Goal: Task Accomplishment & Management: Manage account settings

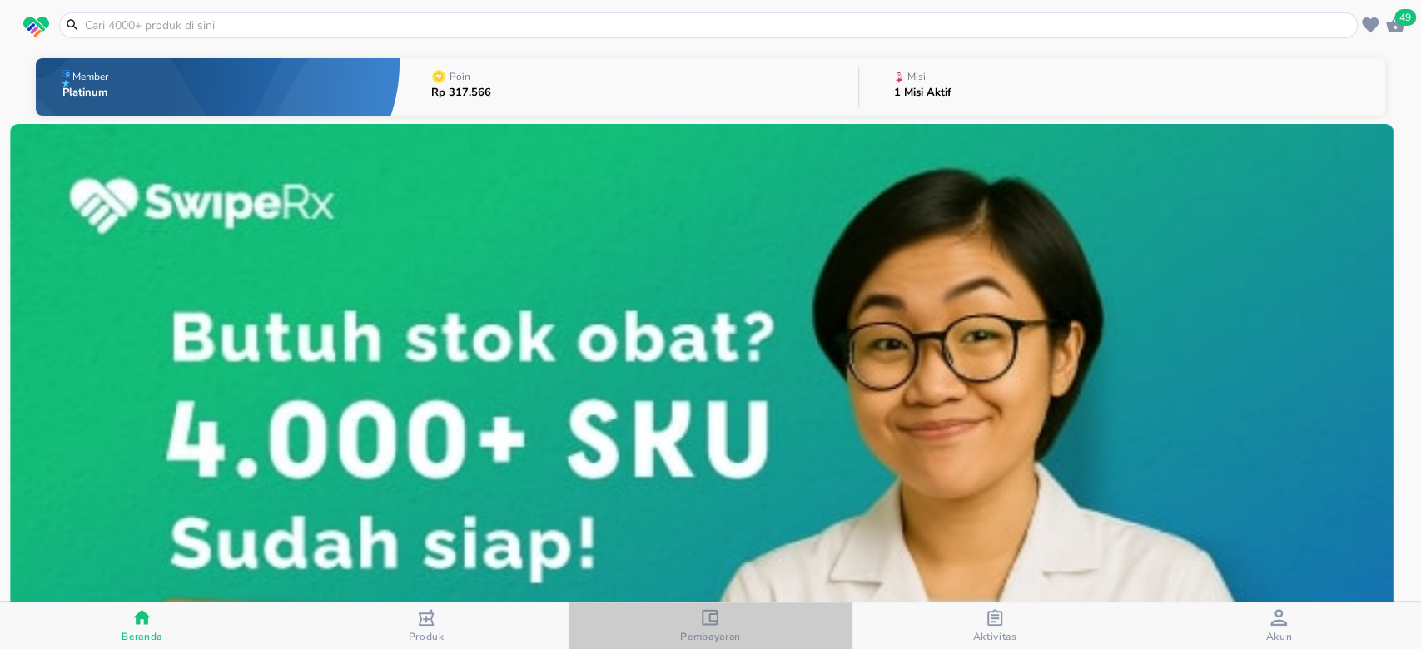
click at [717, 618] on icon "button" at bounding box center [710, 617] width 17 height 16
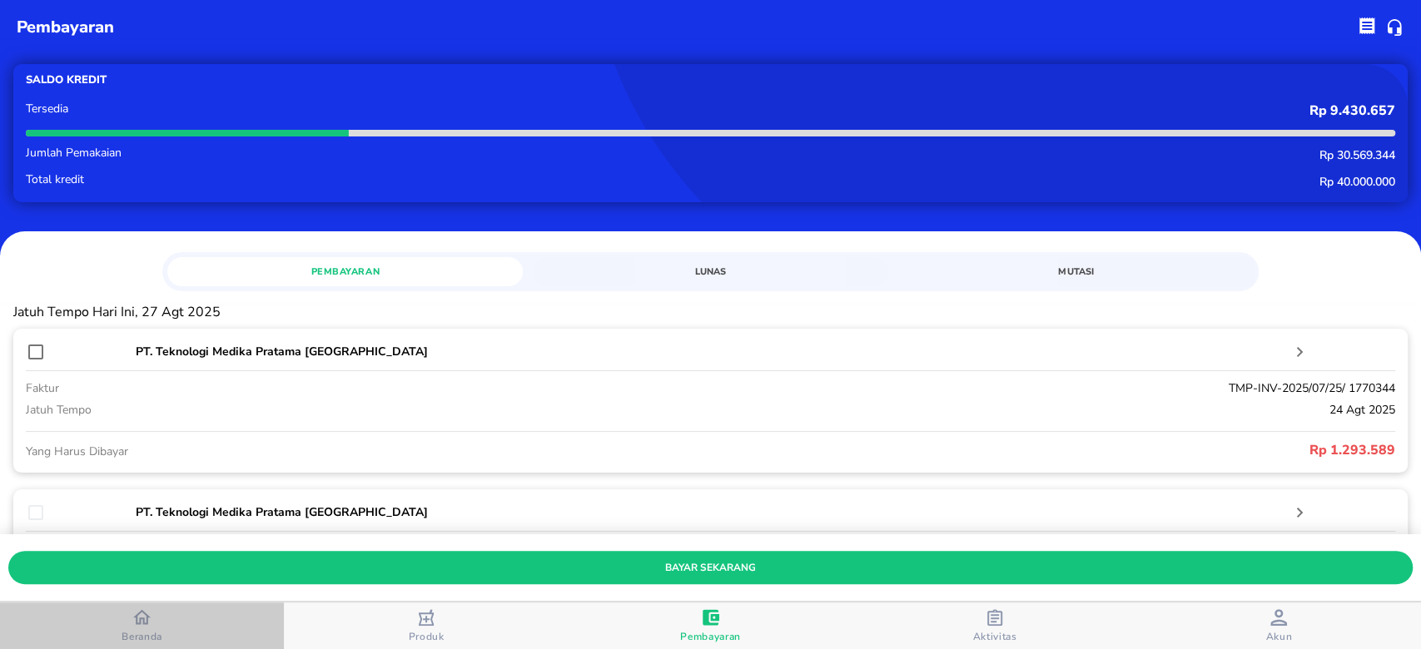
click at [124, 623] on div "Beranda" at bounding box center [142, 625] width 41 height 35
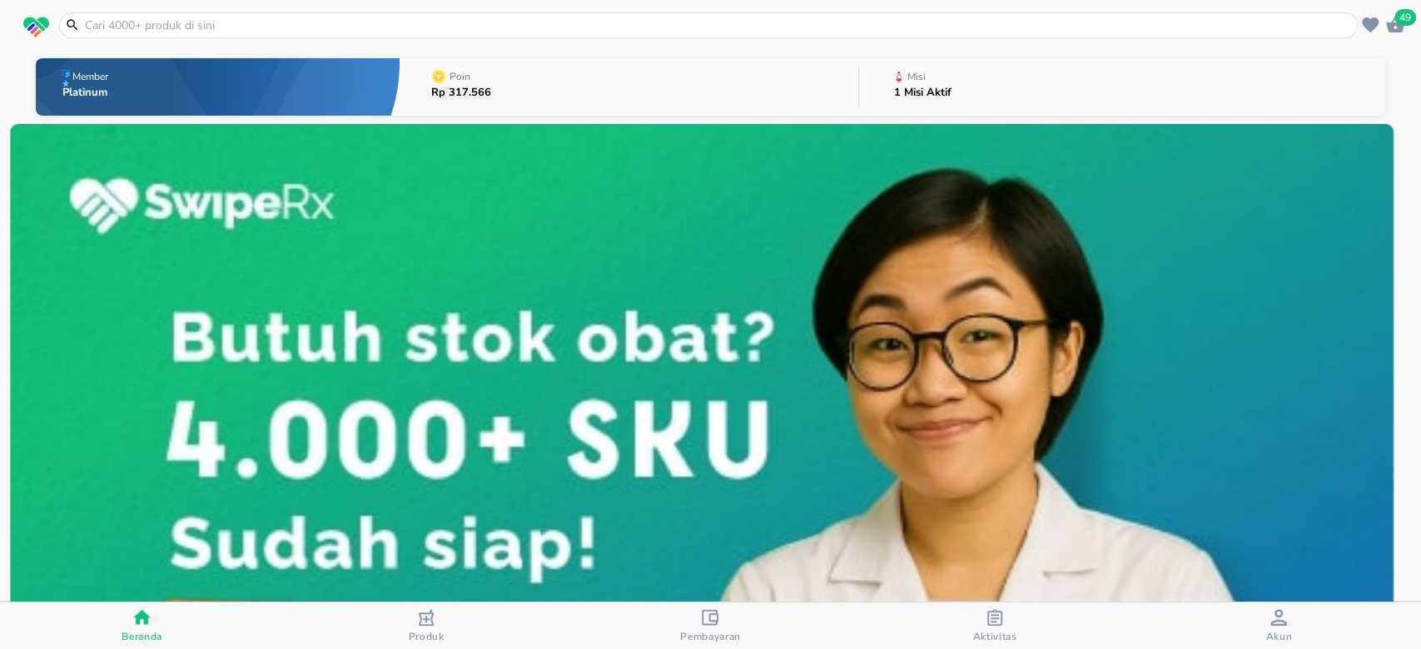
click at [1395, 22] on span "49" at bounding box center [1405, 17] width 22 height 17
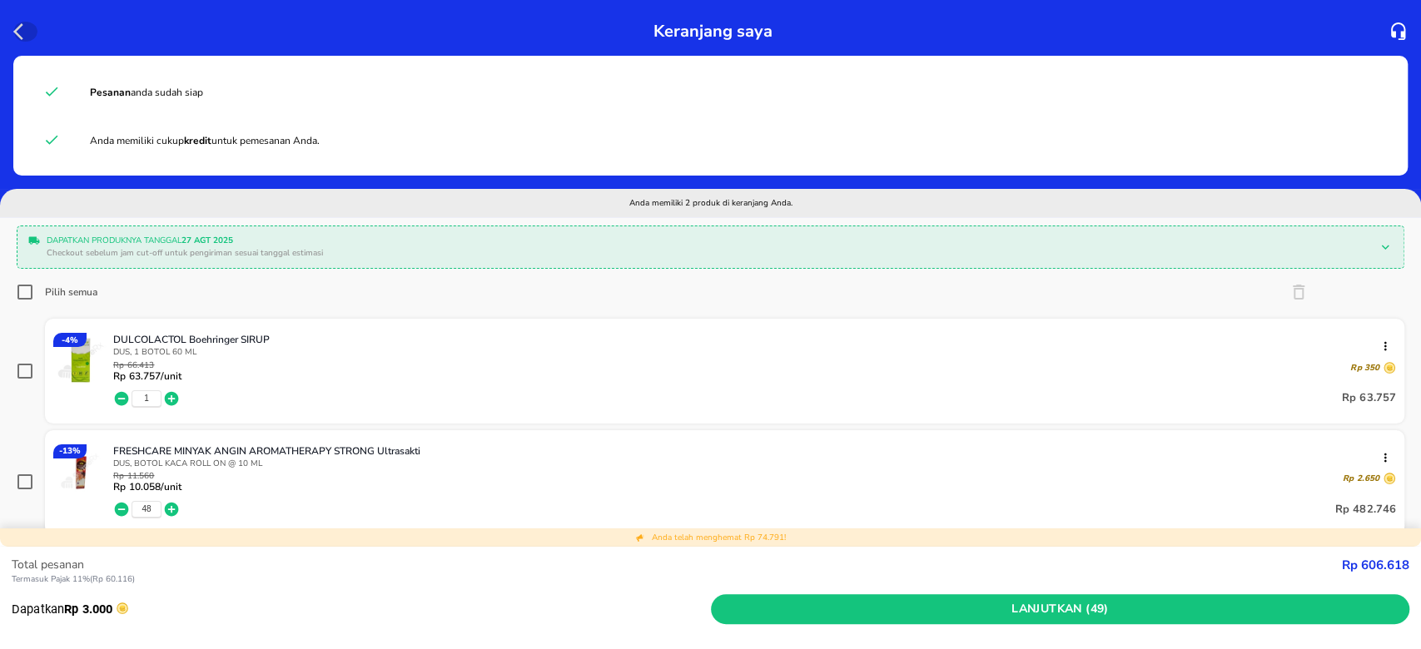
click at [20, 31] on icon "button" at bounding box center [23, 32] width 20 height 20
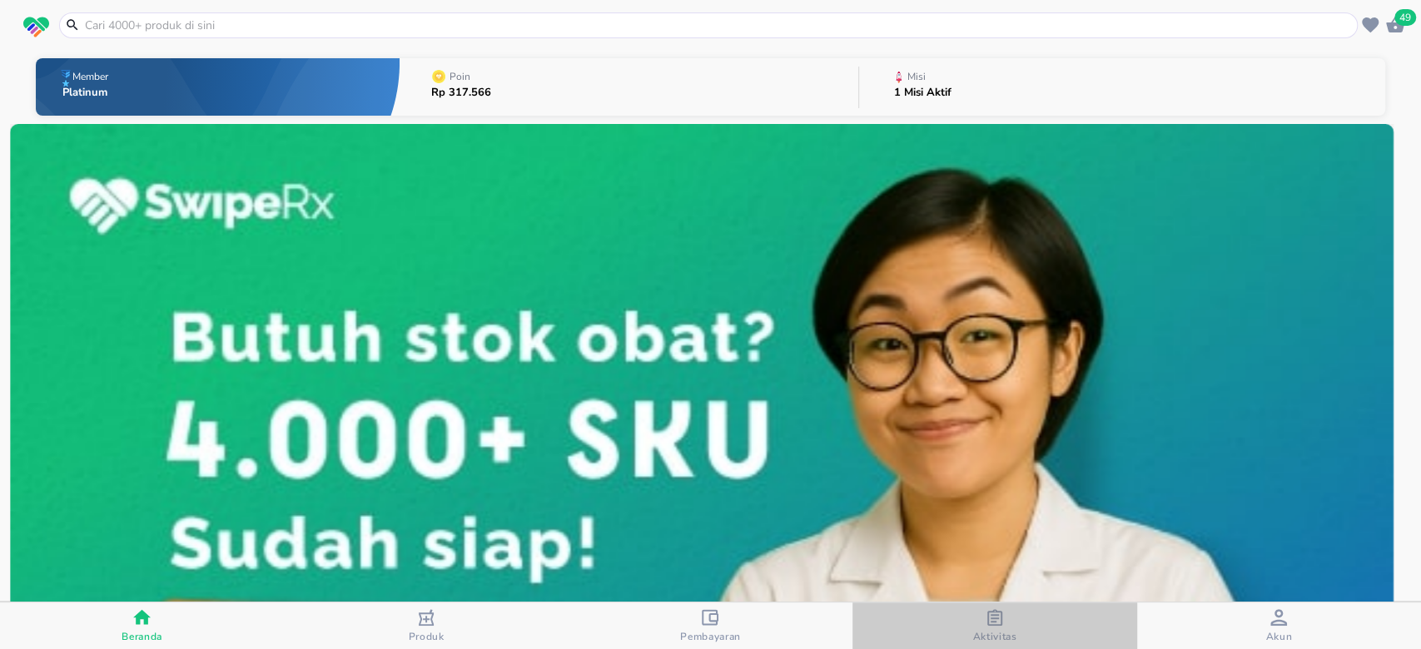
click at [1010, 623] on div "Aktivitas" at bounding box center [994, 626] width 44 height 34
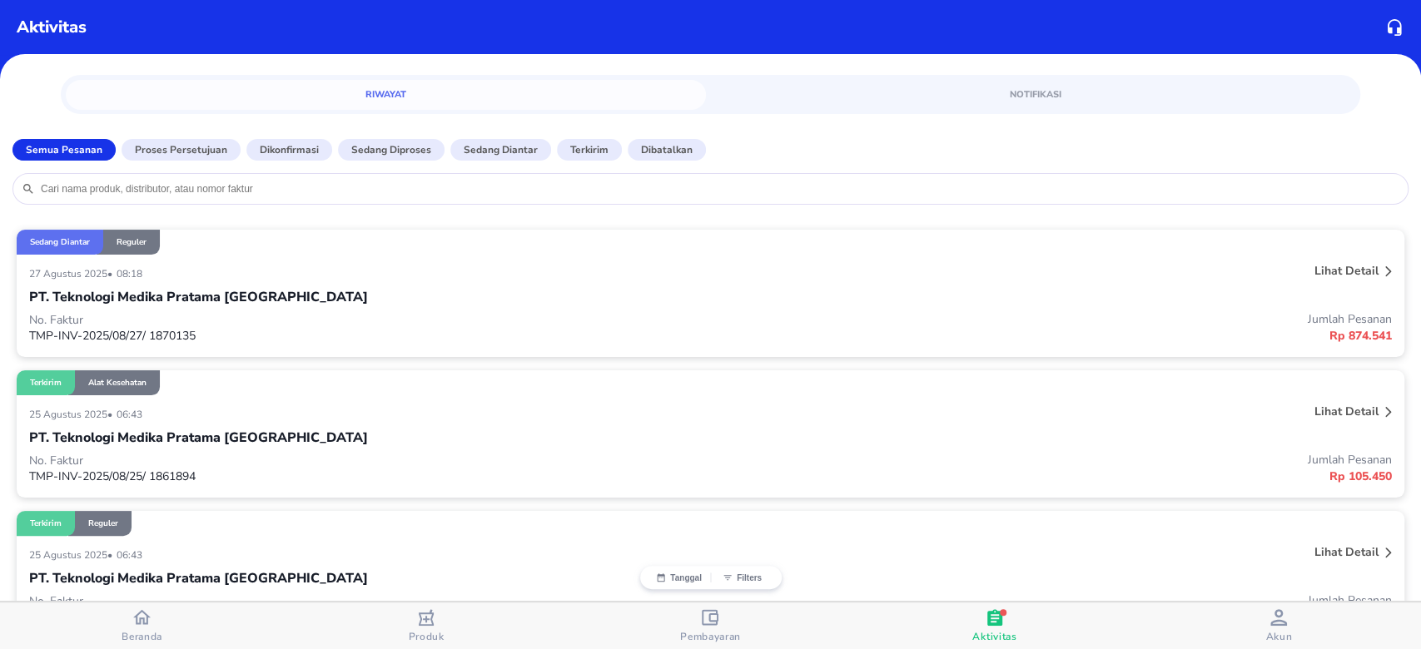
click at [518, 343] on p "TMP-INV-2025/08/27/ 1870135" at bounding box center [370, 336] width 682 height 16
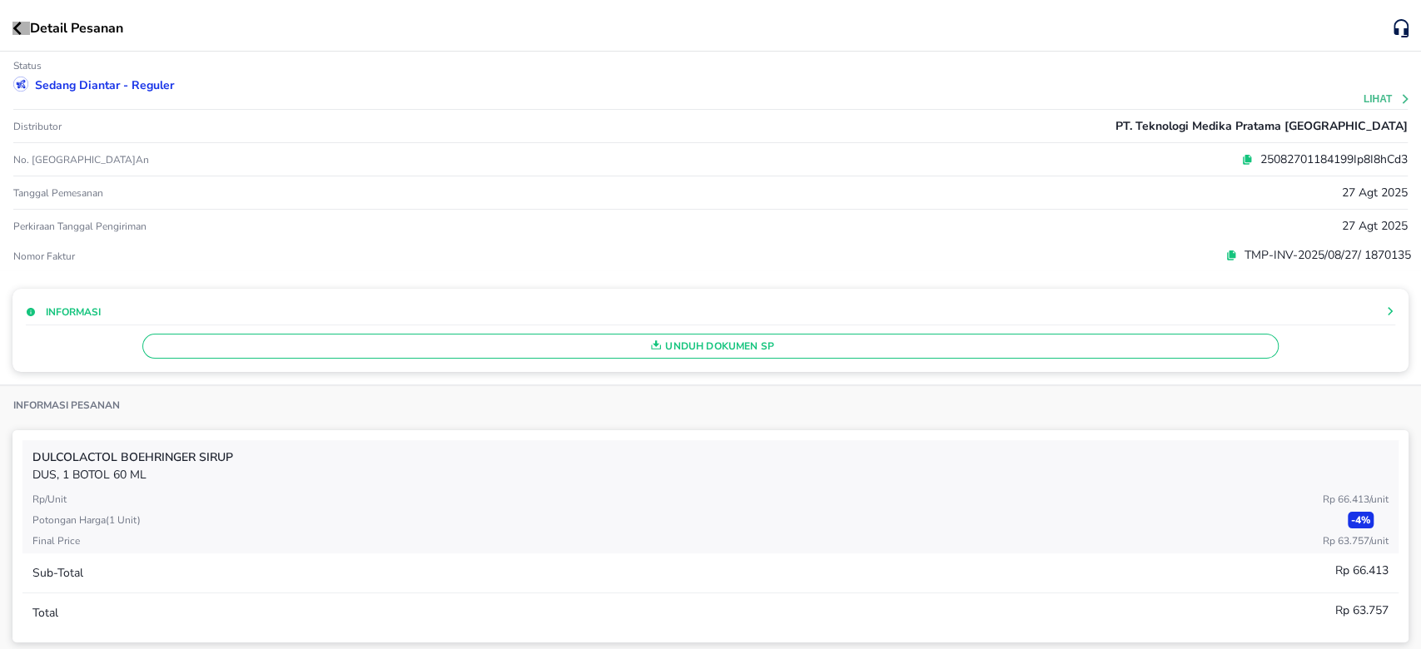
click at [20, 23] on icon "button" at bounding box center [17, 28] width 8 height 13
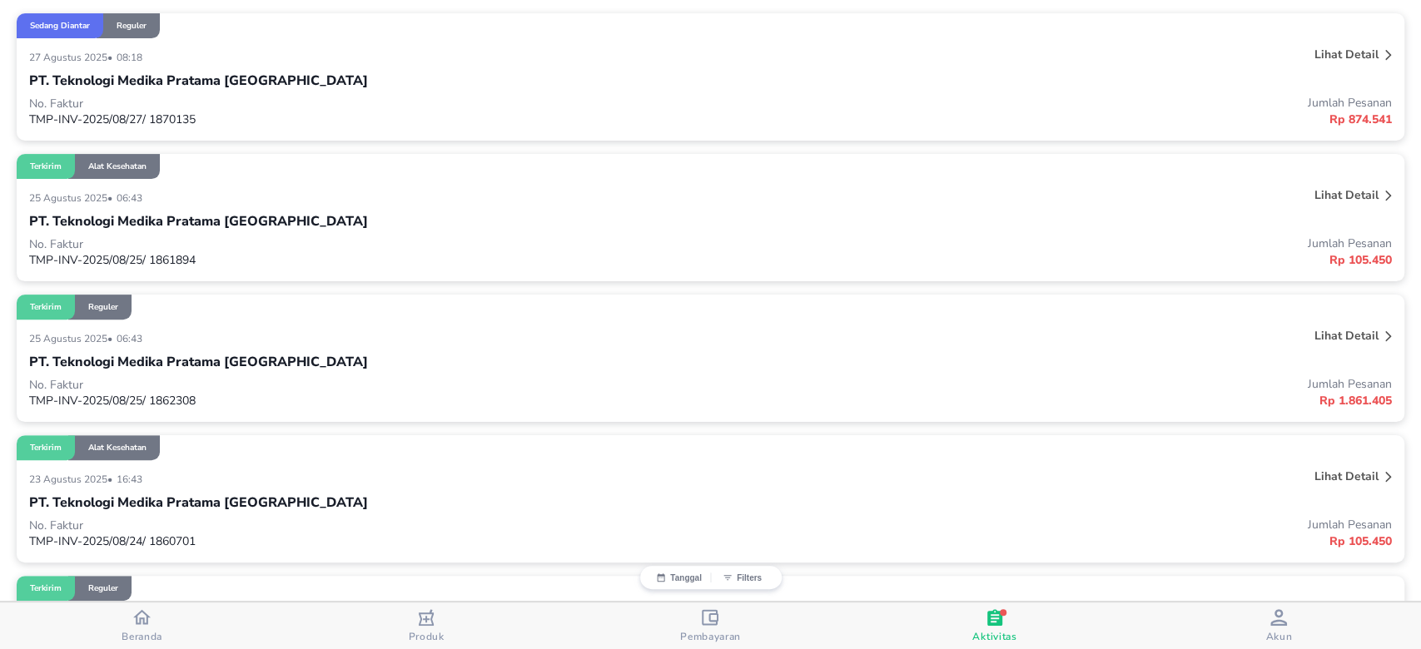
scroll to position [221, 0]
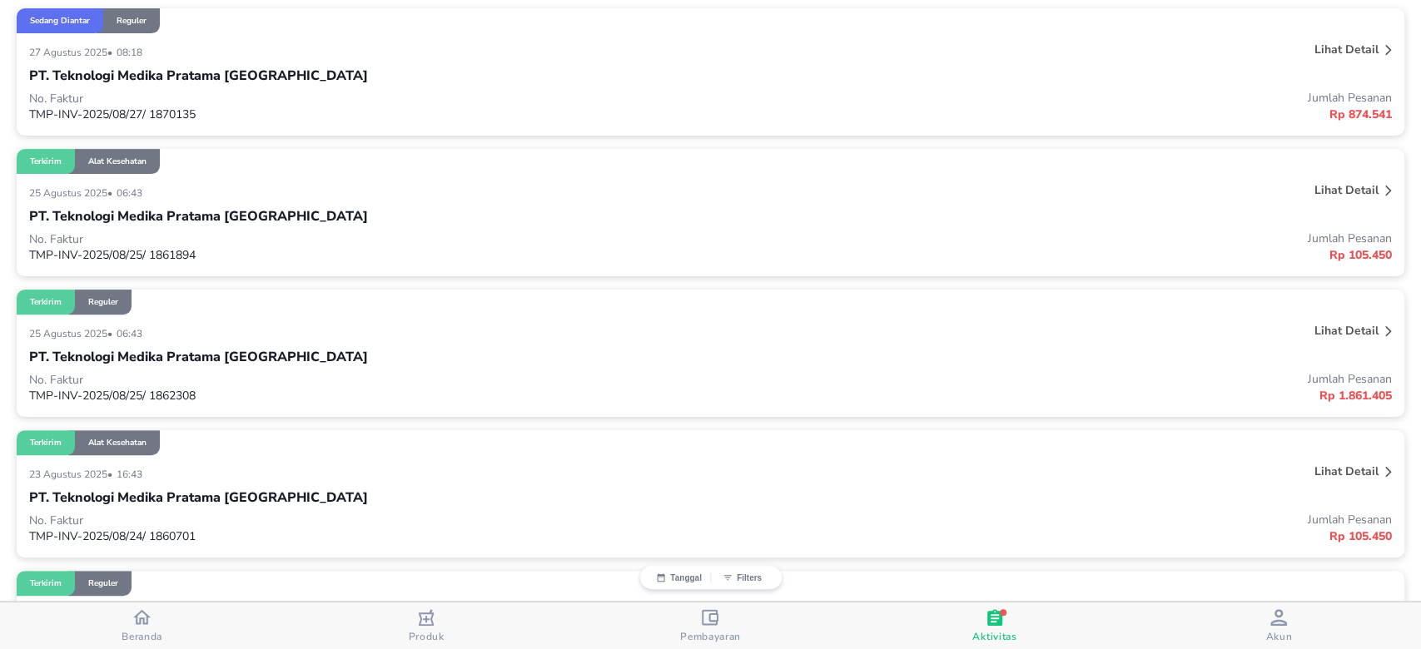
click at [370, 235] on p "No. Faktur" at bounding box center [370, 239] width 682 height 16
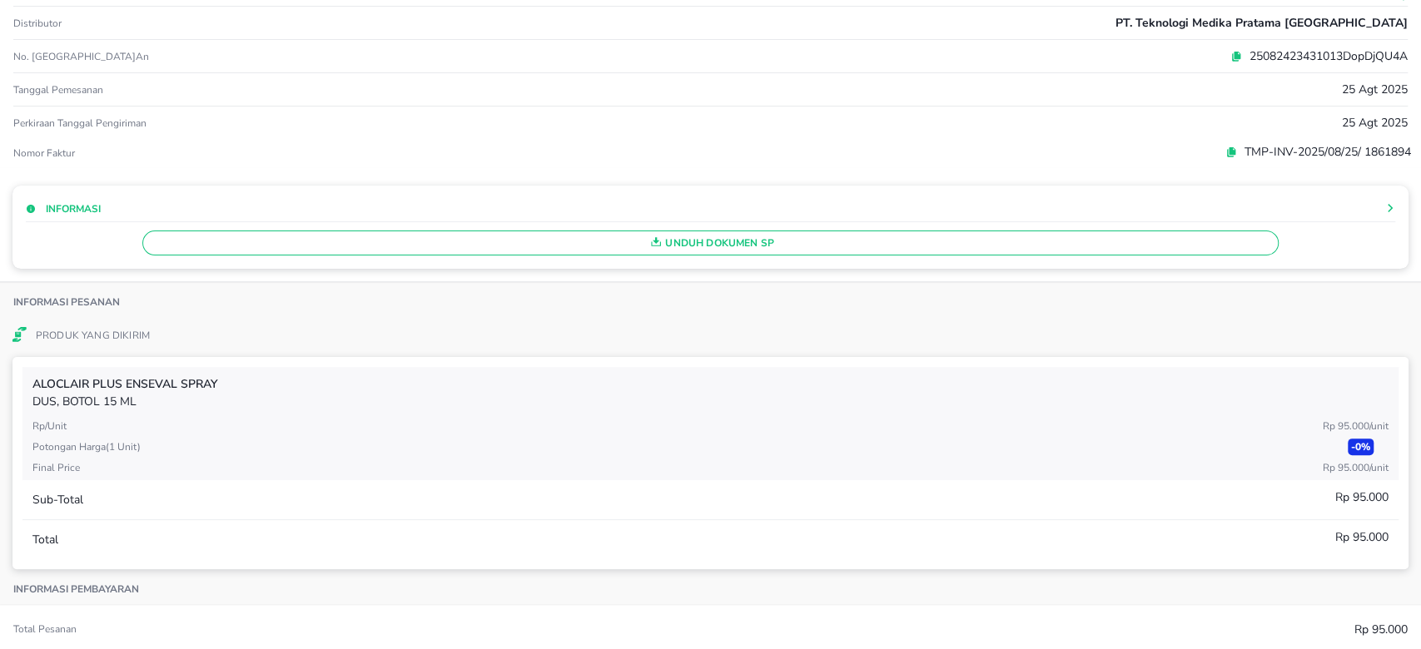
scroll to position [0, 0]
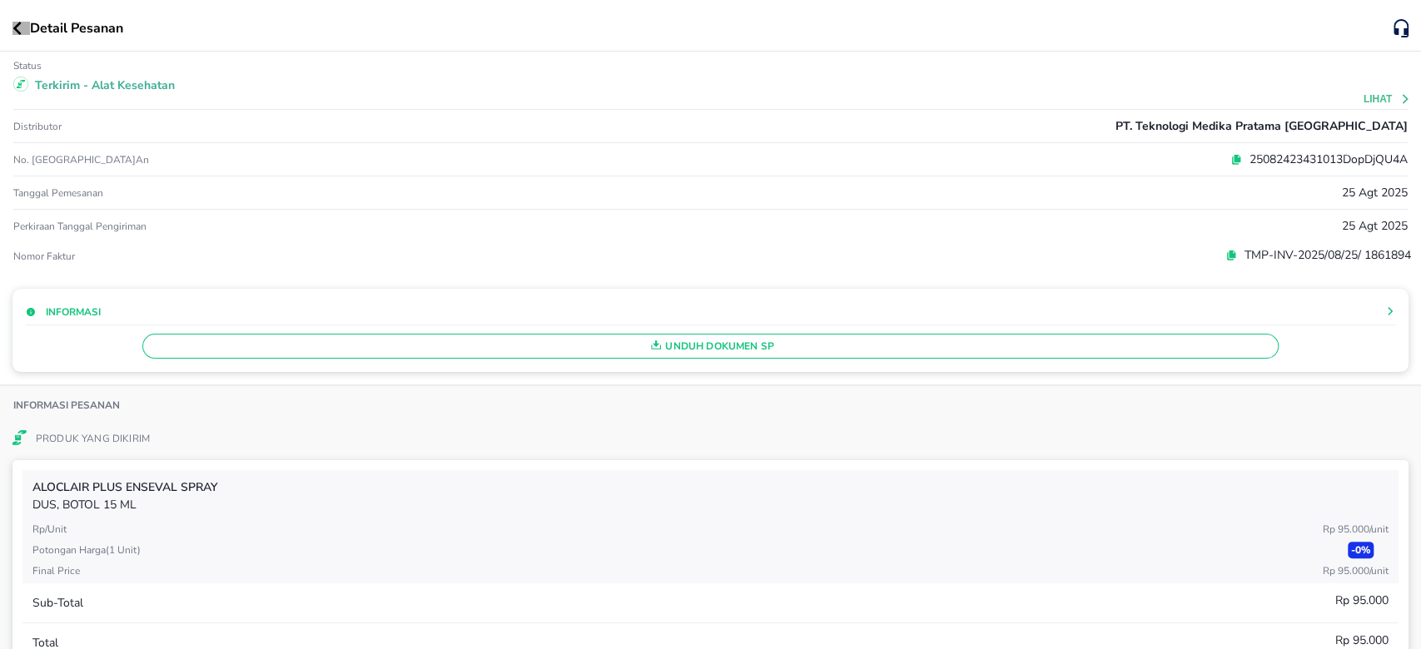
click at [17, 32] on icon "button" at bounding box center [16, 28] width 9 height 13
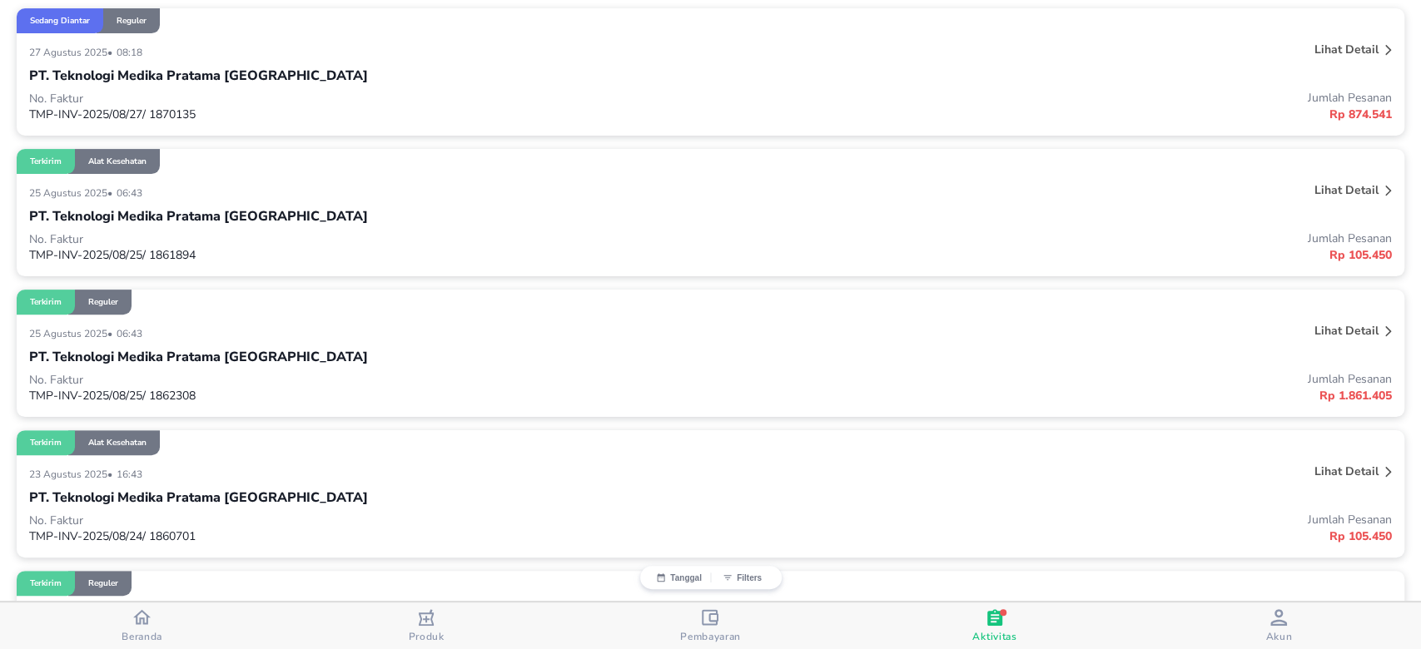
click at [295, 98] on p "No. Faktur" at bounding box center [370, 99] width 682 height 16
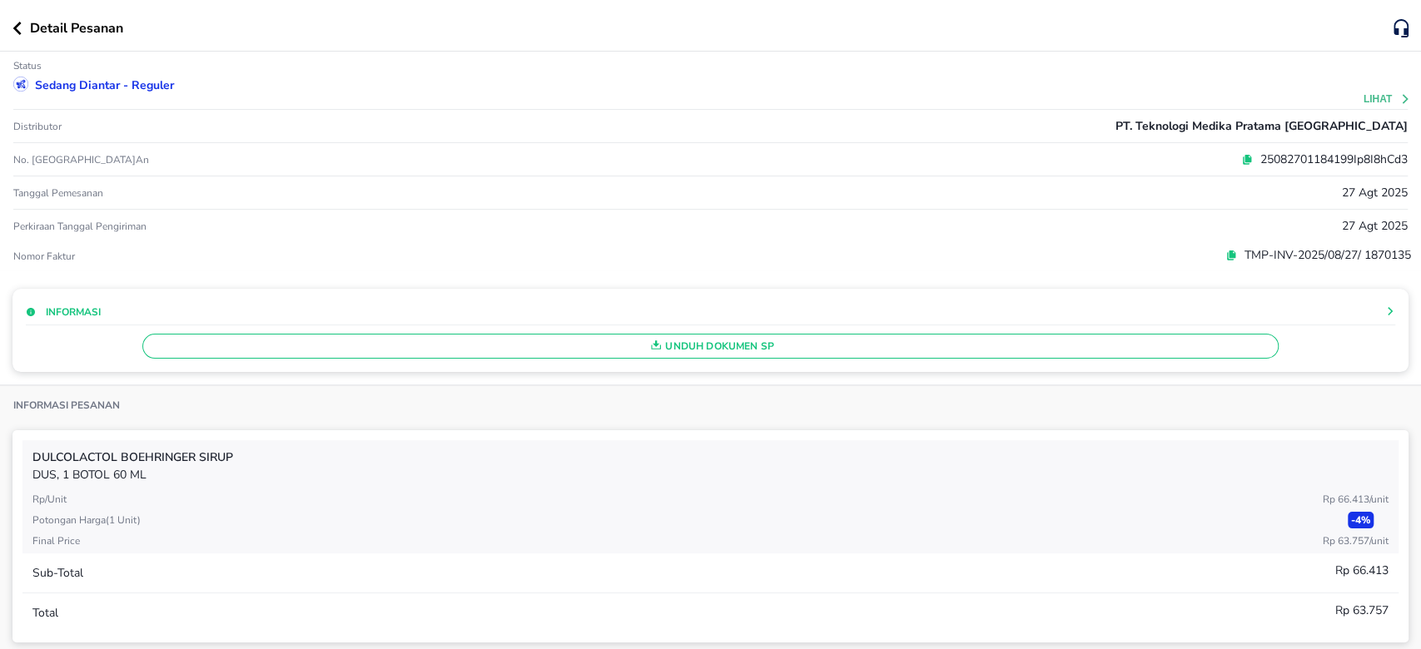
click at [13, 28] on icon "button" at bounding box center [17, 28] width 8 height 13
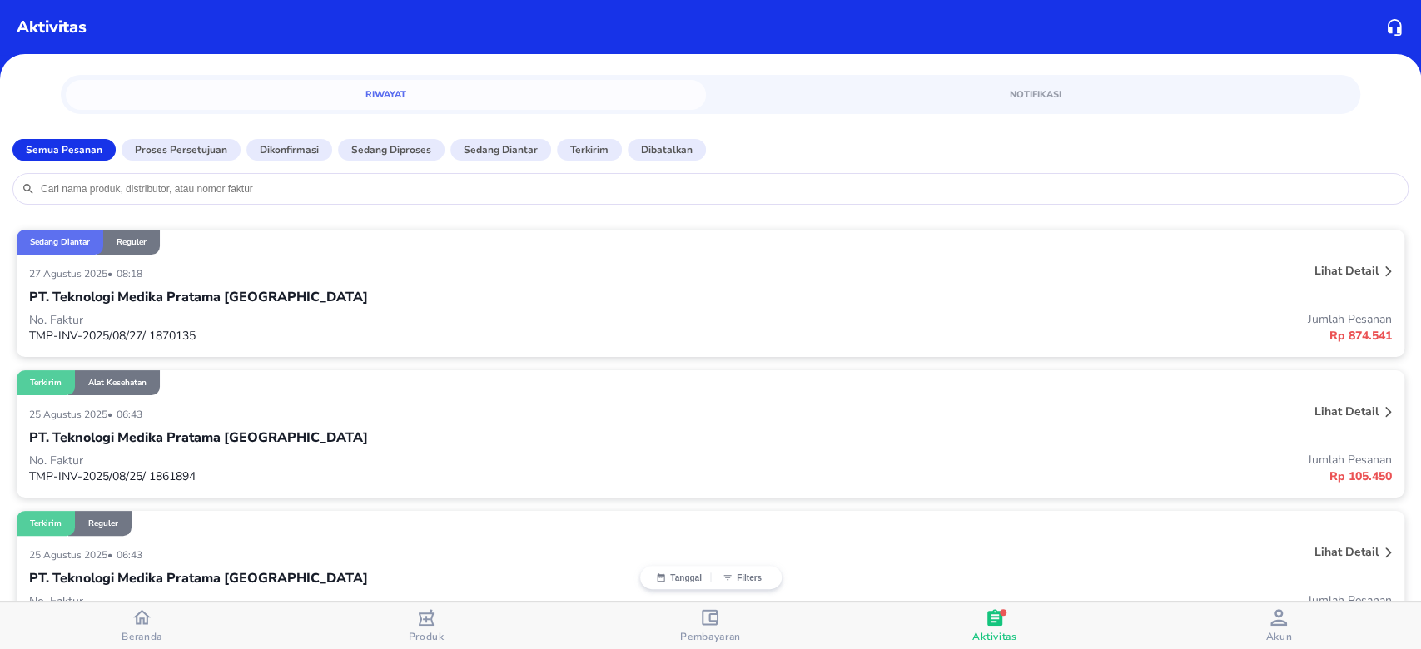
click at [181, 148] on p "Proses Persetujuan" at bounding box center [181, 149] width 92 height 15
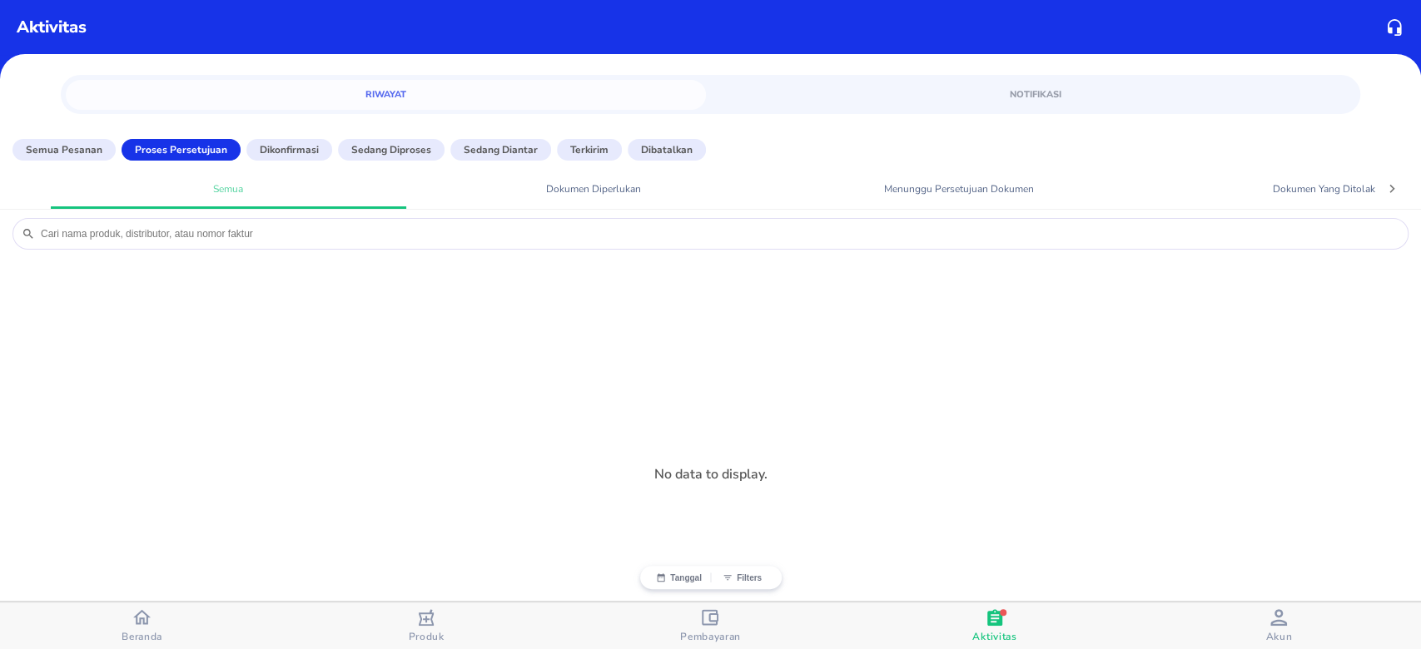
click at [62, 146] on p "Semua Pesanan" at bounding box center [64, 149] width 77 height 15
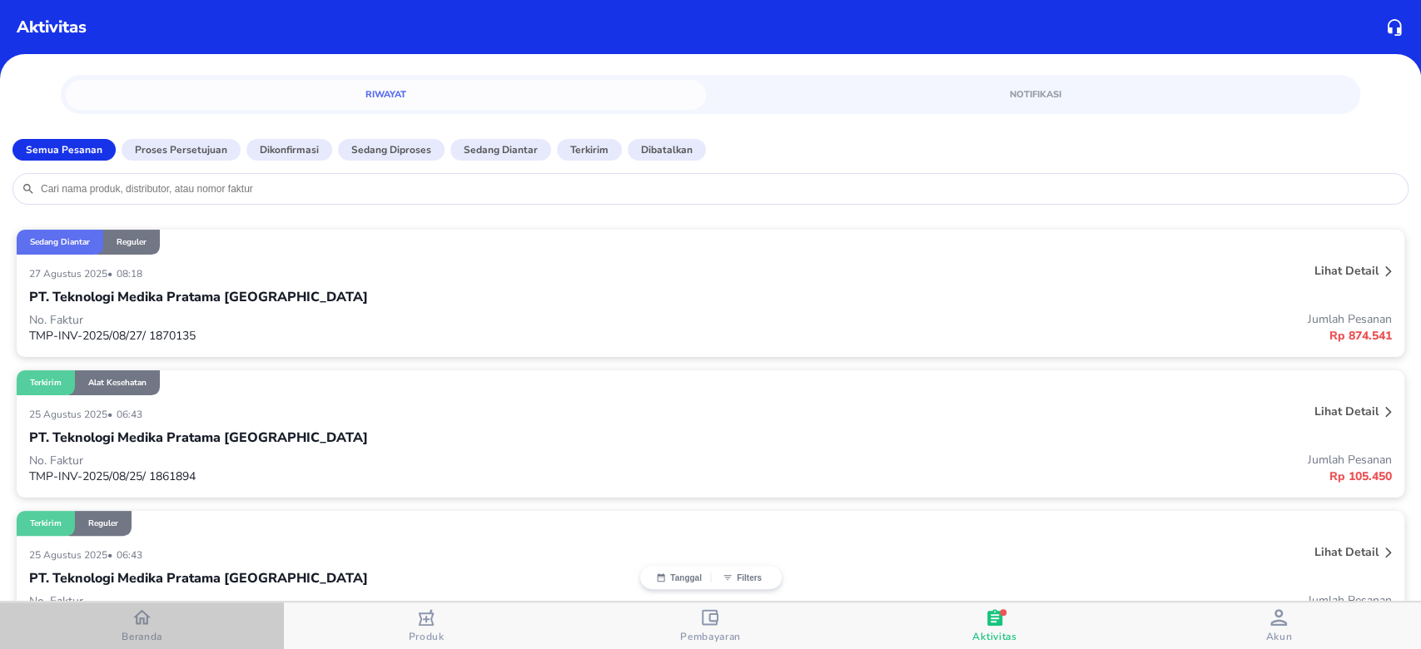
click at [134, 630] on span "Beranda" at bounding box center [142, 636] width 41 height 13
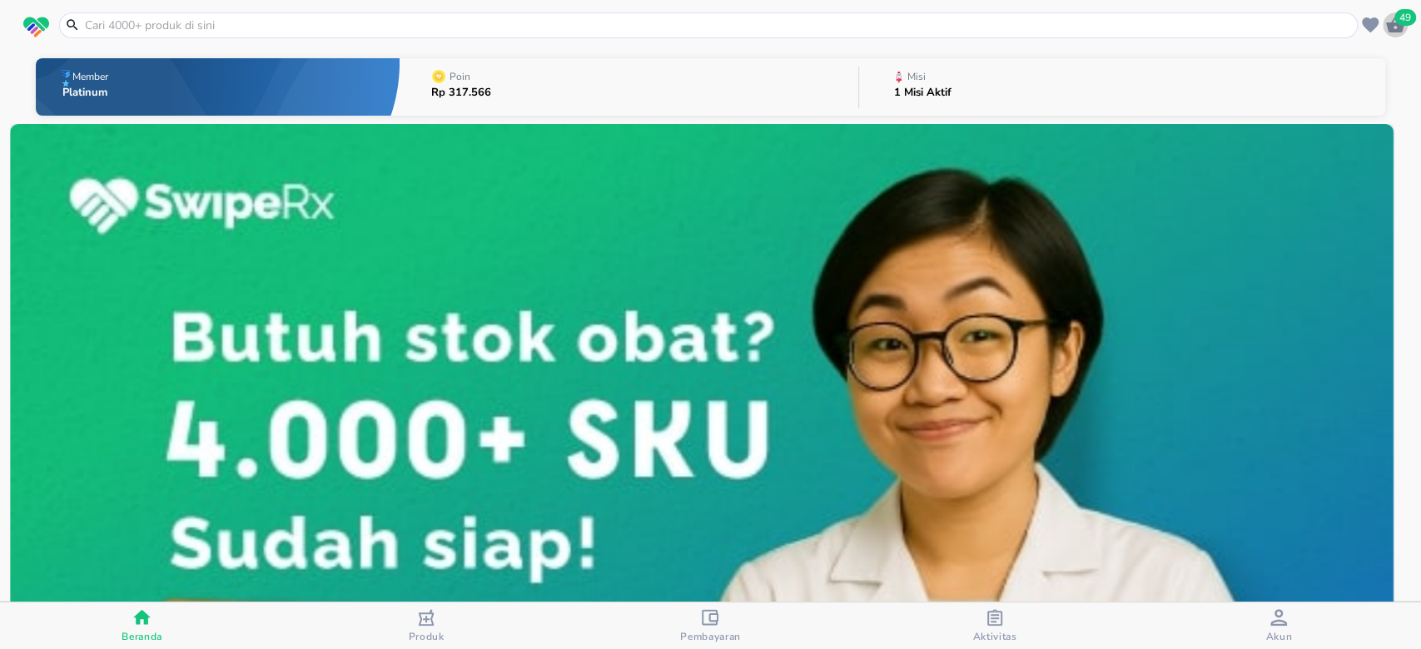
click at [1400, 22] on span "49" at bounding box center [1405, 17] width 22 height 17
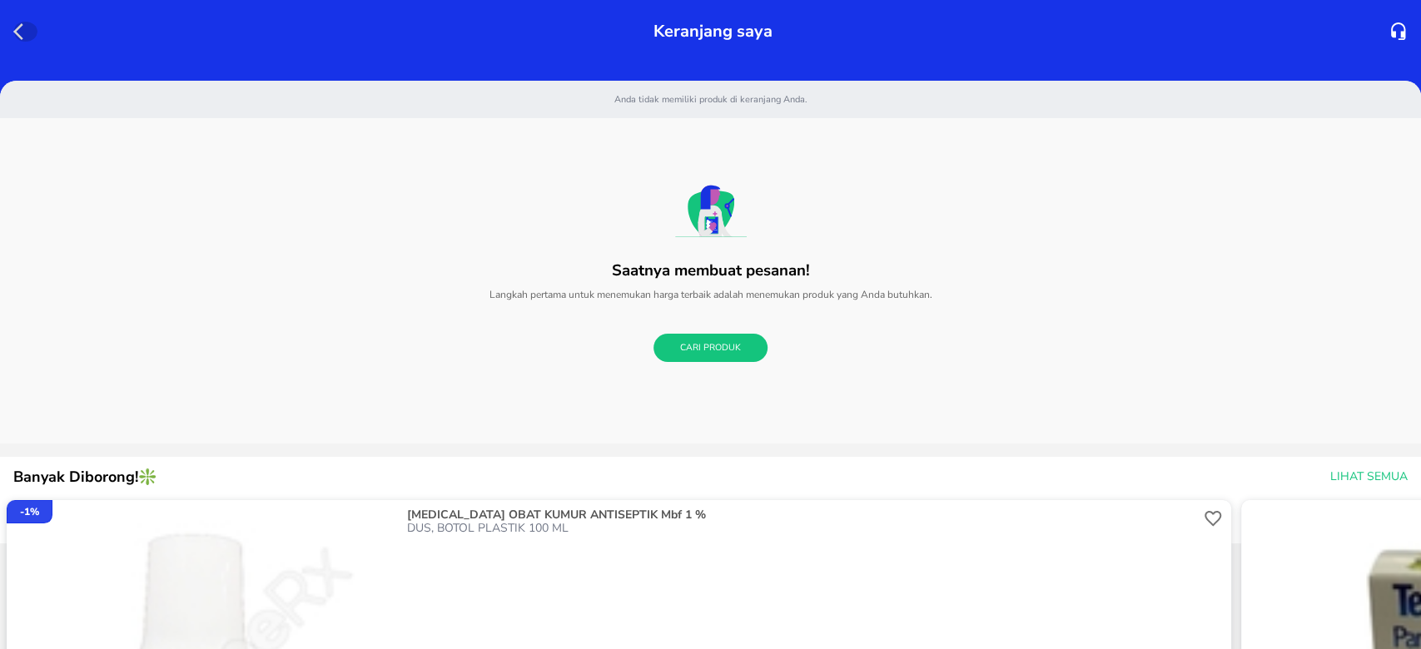
click at [20, 26] on icon "button" at bounding box center [18, 31] width 10 height 17
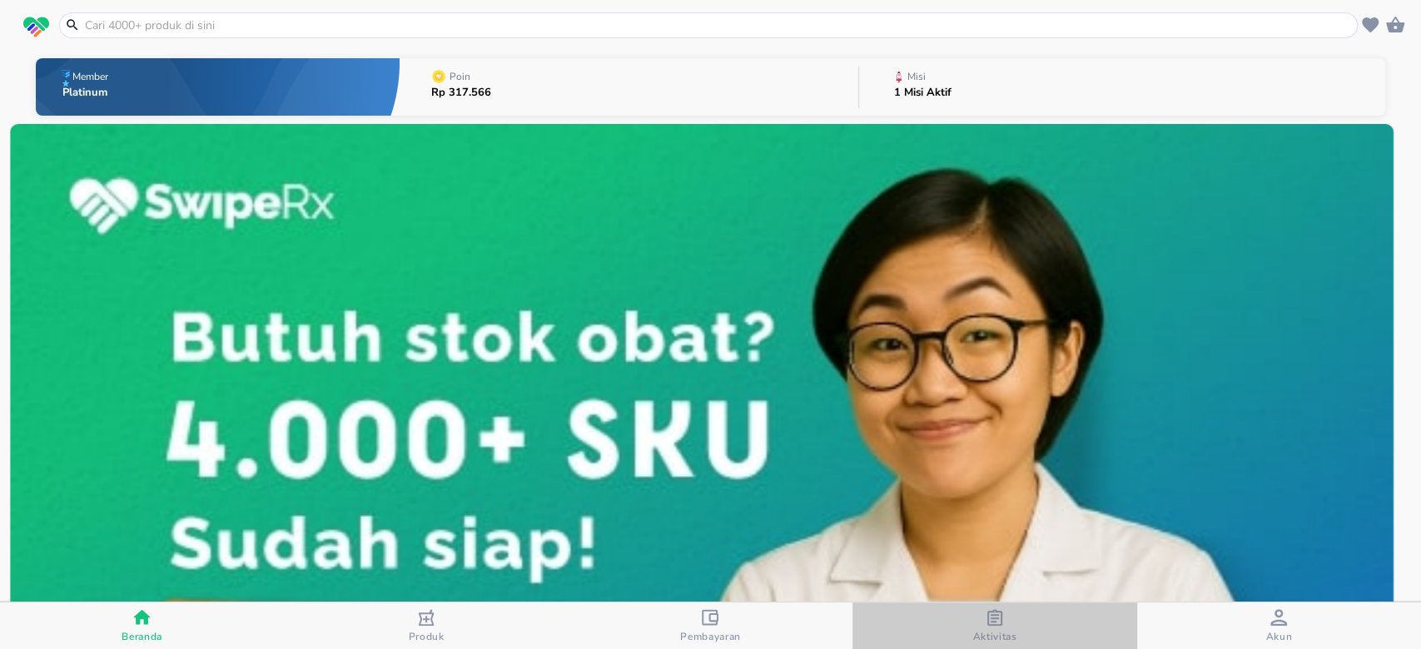
click at [998, 612] on icon "button" at bounding box center [994, 617] width 17 height 17
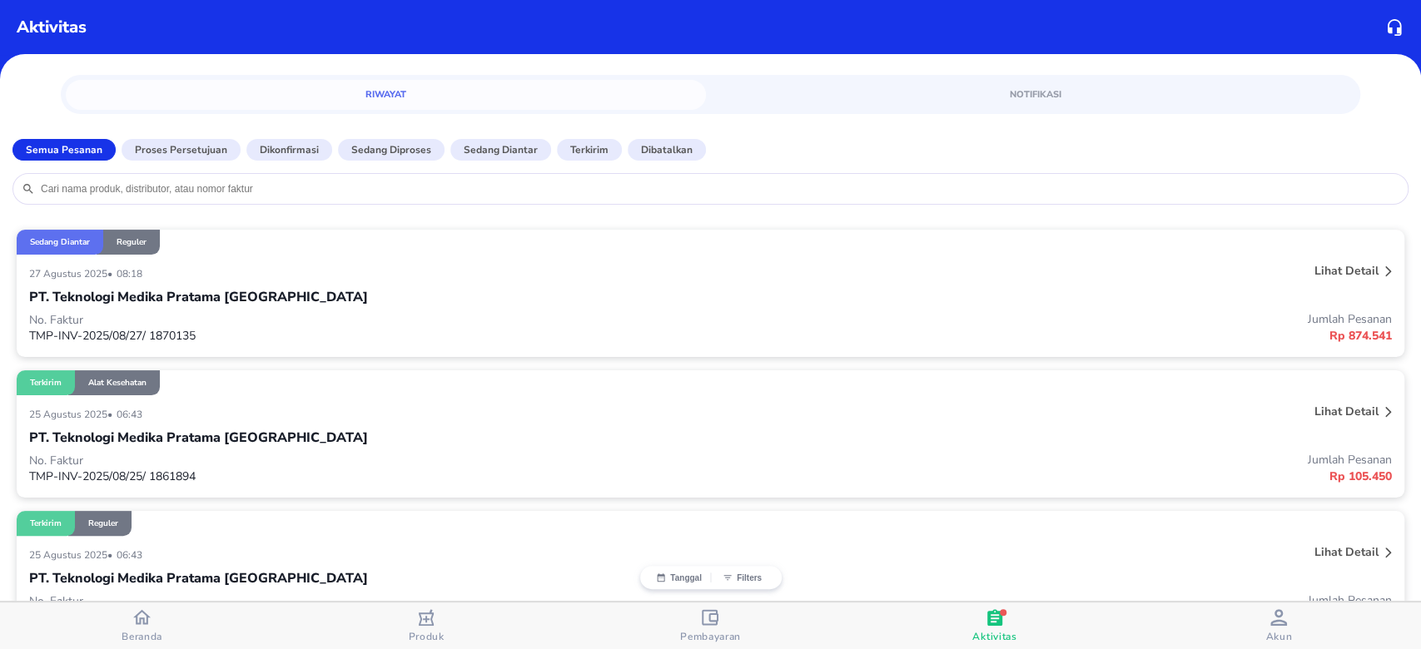
click at [145, 616] on icon "button" at bounding box center [141, 616] width 17 height 17
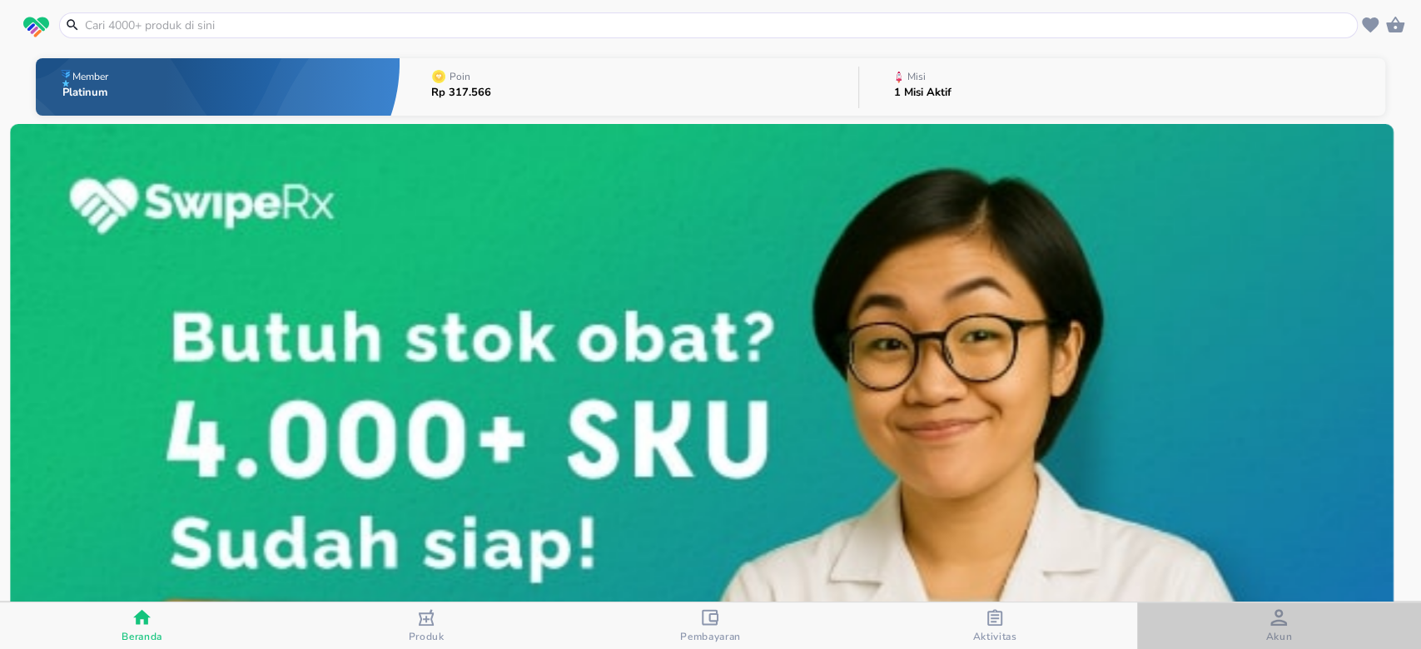
click at [1288, 623] on div "Akun" at bounding box center [1278, 626] width 27 height 34
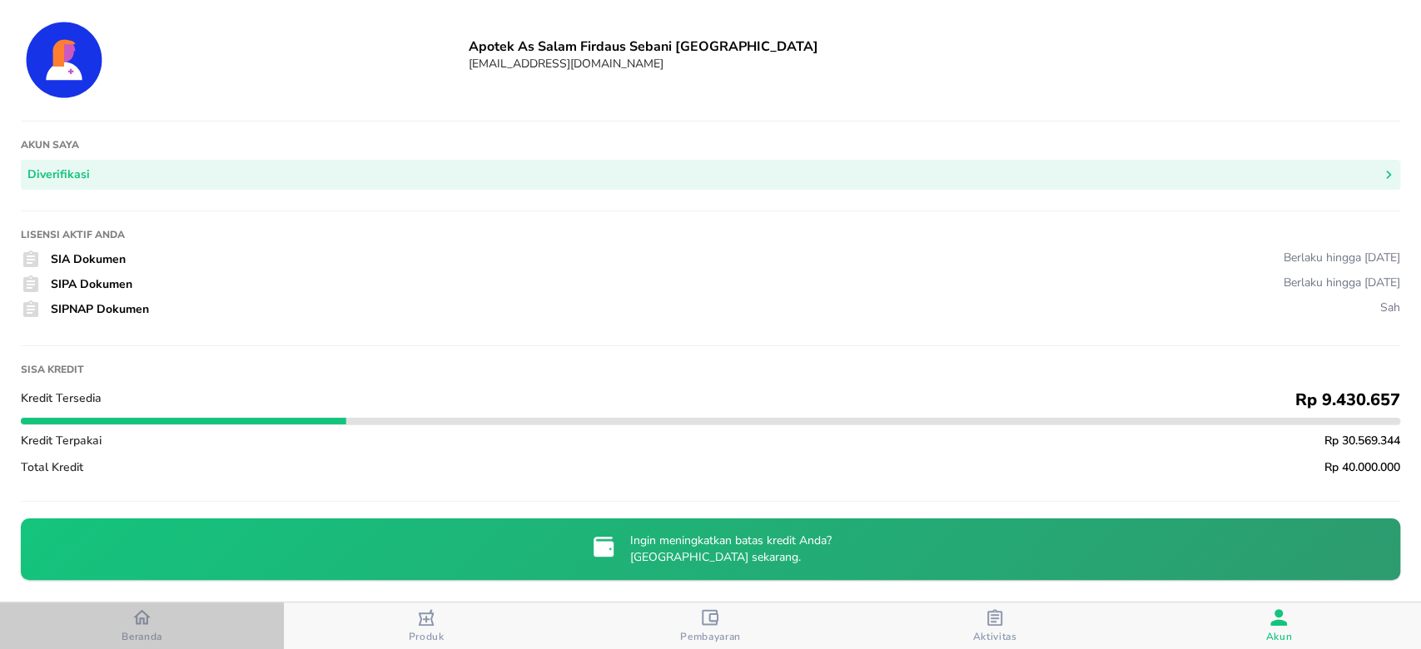
click at [133, 620] on icon "button" at bounding box center [141, 616] width 17 height 17
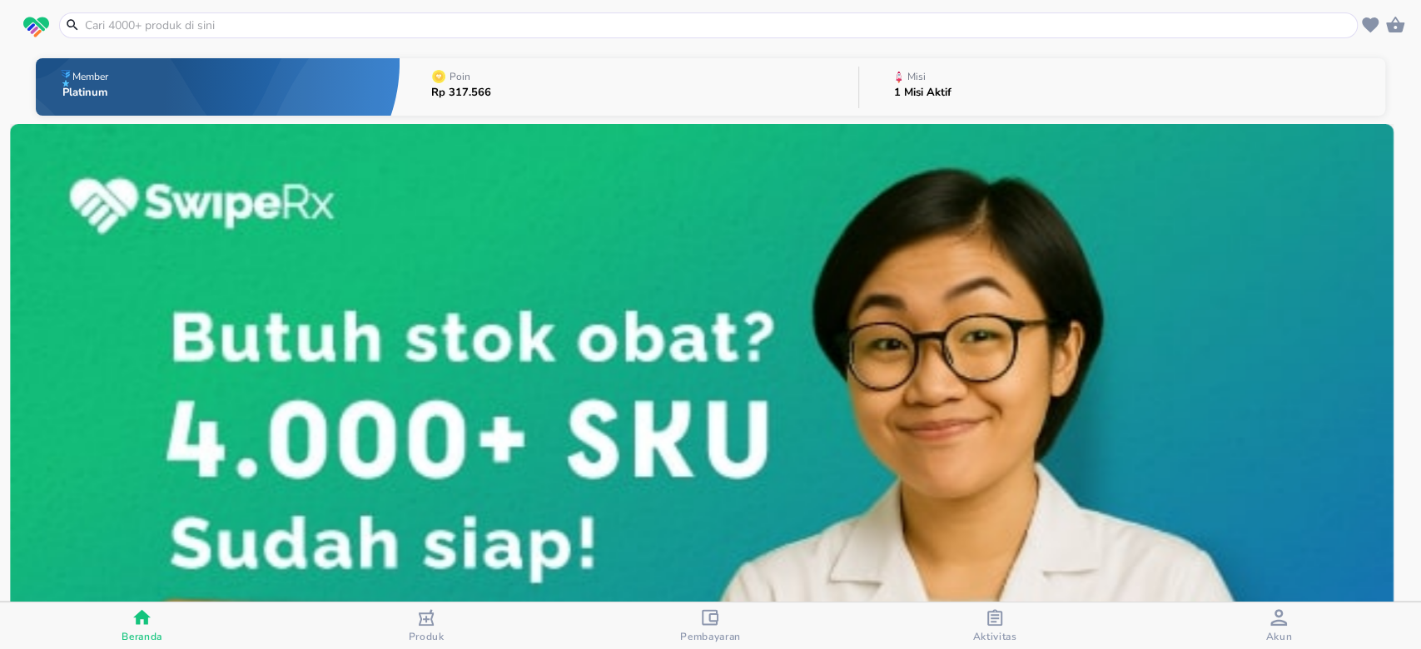
click at [448, 623] on span "Produk" at bounding box center [426, 626] width 274 height 34
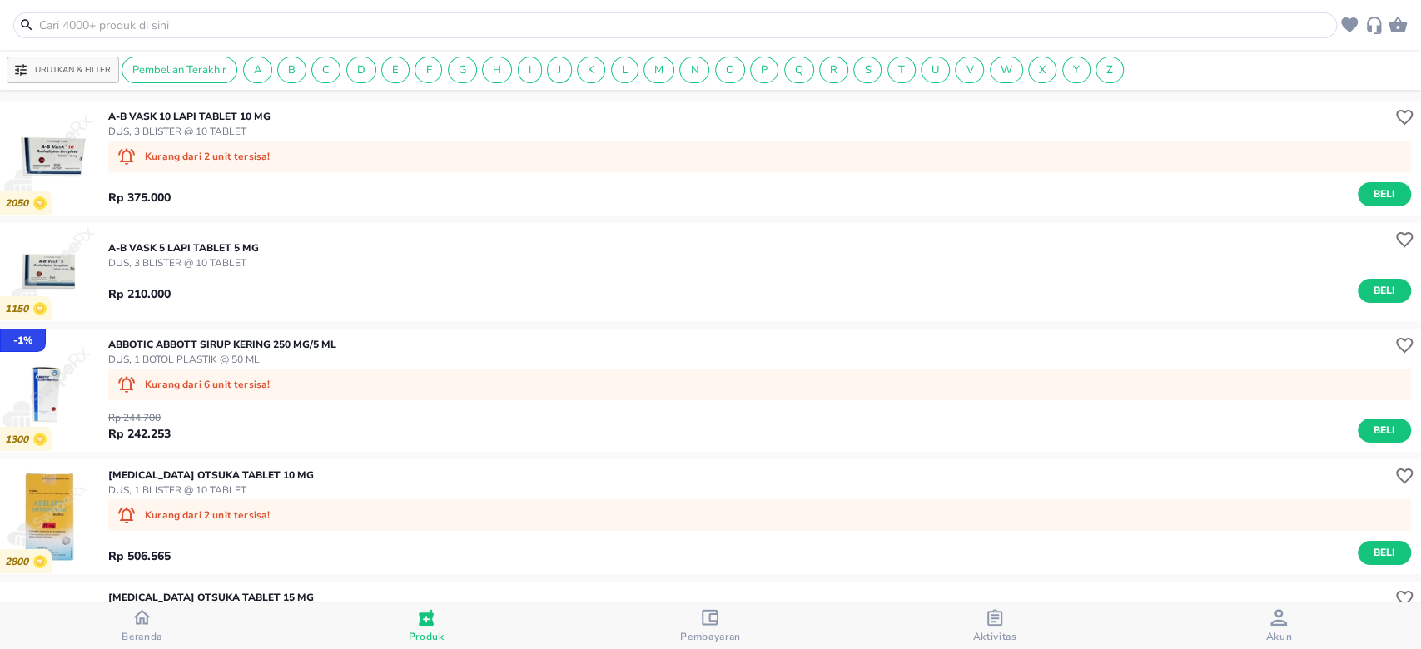
click at [702, 622] on icon "button" at bounding box center [710, 617] width 17 height 17
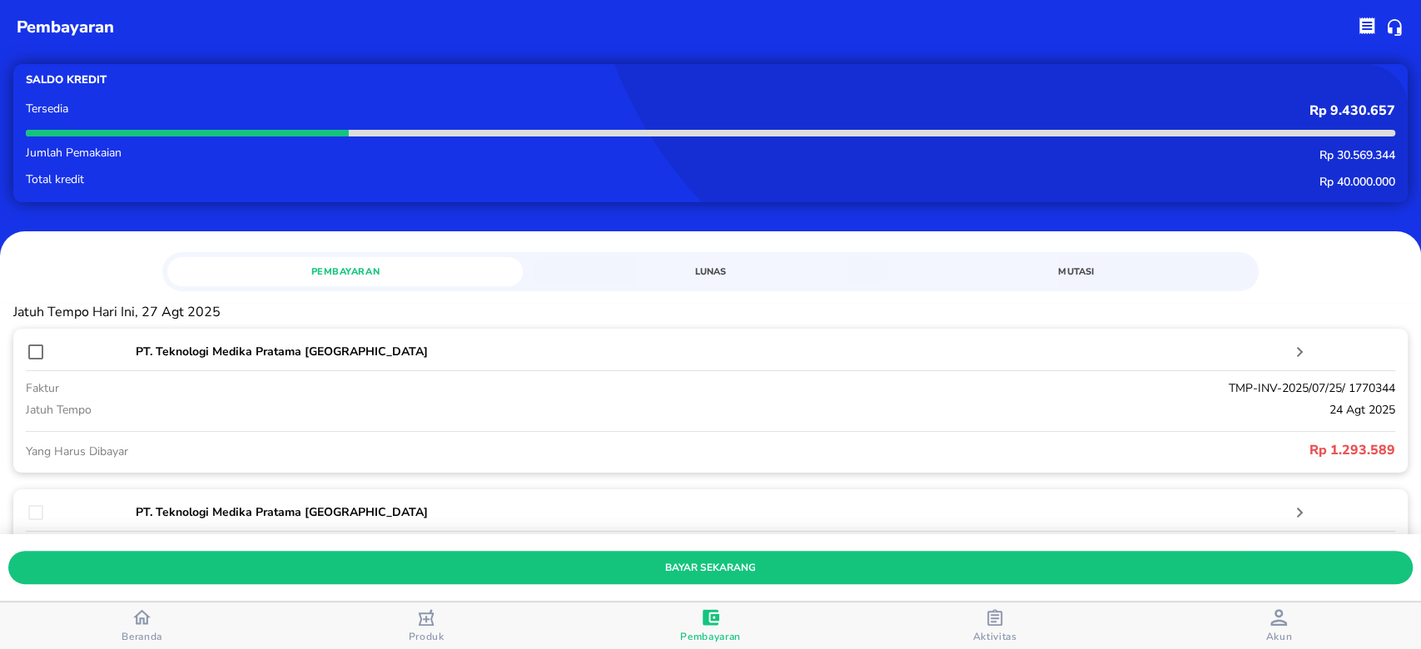
click at [1001, 615] on icon "button" at bounding box center [994, 617] width 15 height 17
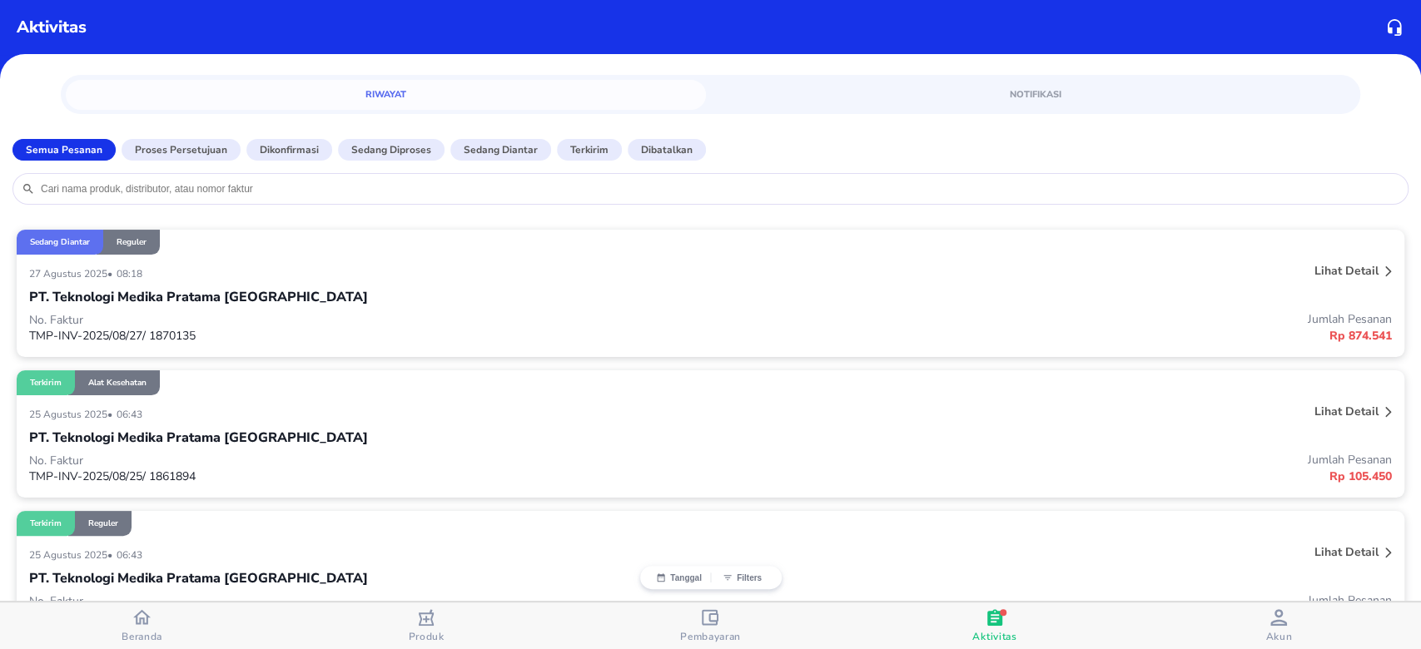
click at [1270, 630] on span "Akun" at bounding box center [1278, 636] width 27 height 13
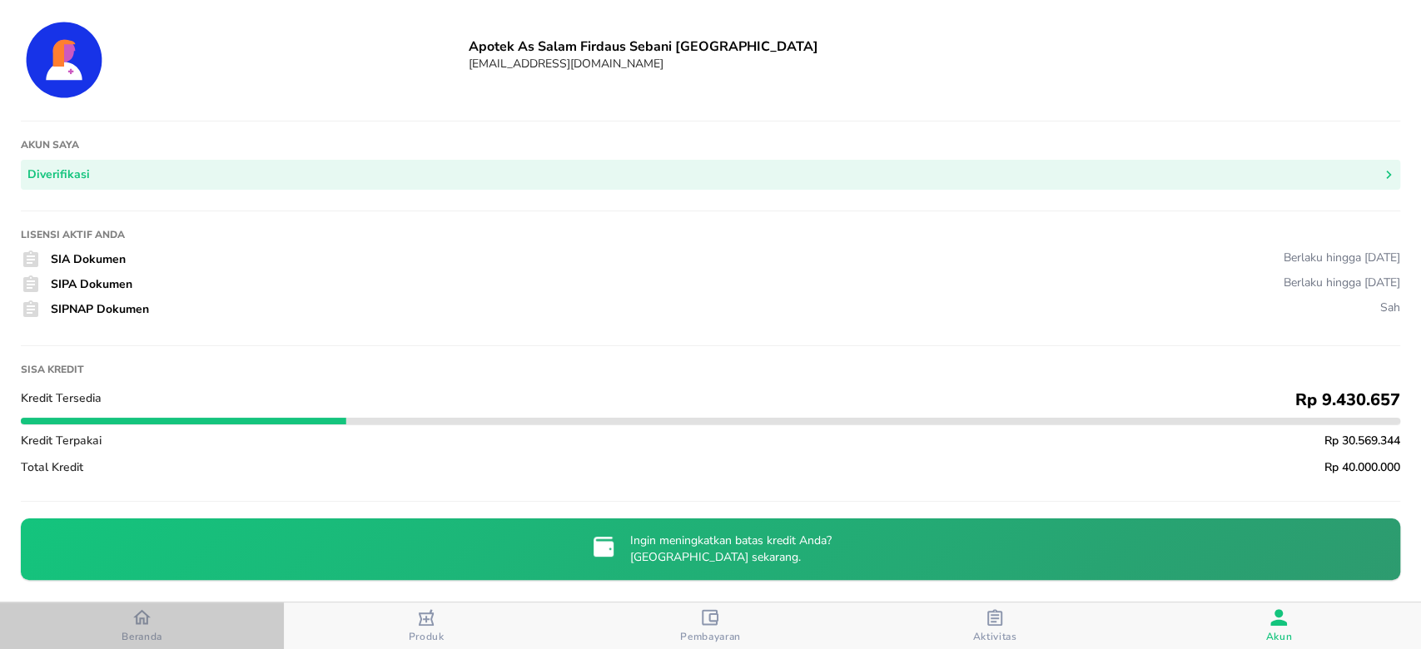
click at [135, 609] on icon "button" at bounding box center [141, 616] width 17 height 17
